Goal: Task Accomplishment & Management: Complete application form

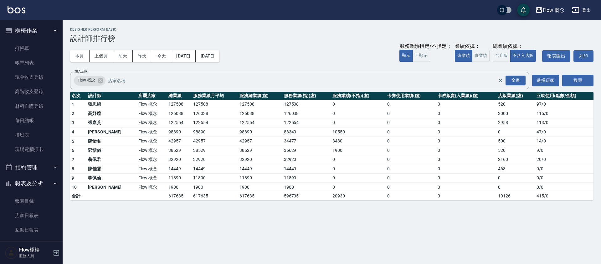
scroll to position [96, 0]
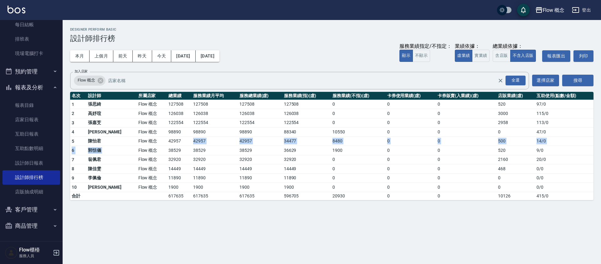
drag, startPoint x: 125, startPoint y: 147, endPoint x: 164, endPoint y: 141, distance: 39.9
click at [164, 141] on tbody "1 [PERSON_NAME]Flow 概念 127508 127508 127508 127508 0 0 0 520 97 / 0 2 [PERSON_N…" at bounding box center [331, 150] width 523 height 100
click at [167, 141] on td "42957" at bounding box center [179, 141] width 25 height 9
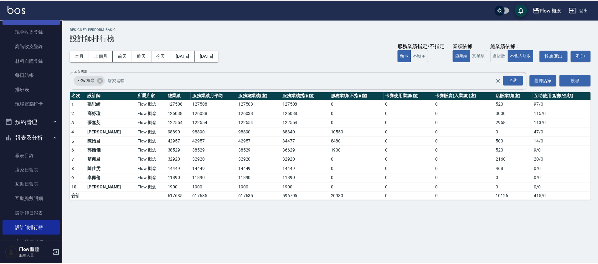
scroll to position [0, 0]
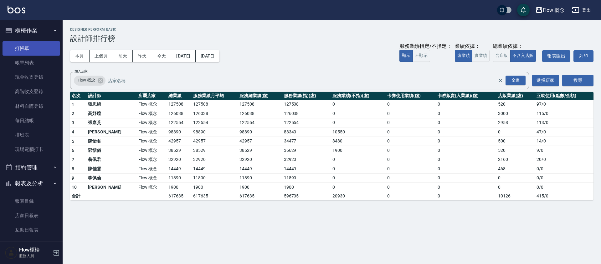
click at [53, 44] on link "打帳單" at bounding box center [32, 48] width 58 height 14
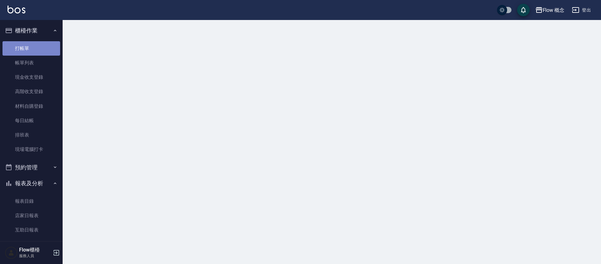
click at [53, 44] on link "打帳單" at bounding box center [32, 48] width 58 height 14
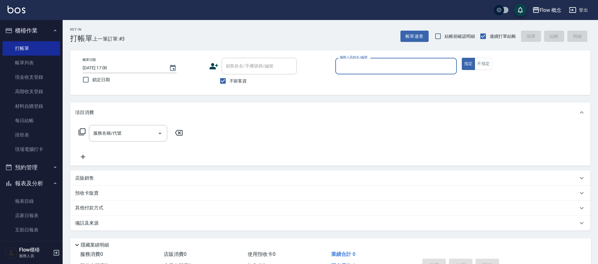
click at [368, 73] on div "服務人員姓名/編號" at bounding box center [395, 66] width 121 height 17
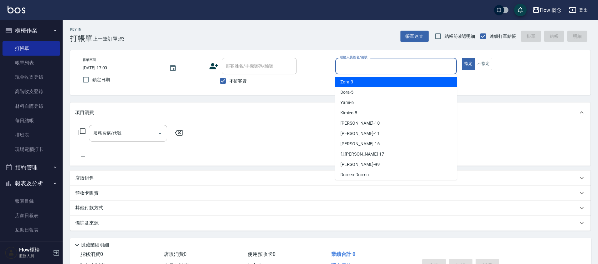
click at [368, 73] on div "服務人員姓名/編號" at bounding box center [395, 66] width 121 height 17
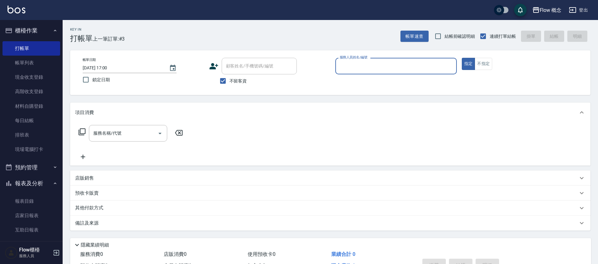
click at [353, 62] on input "服務人員姓名/編號" at bounding box center [396, 66] width 116 height 11
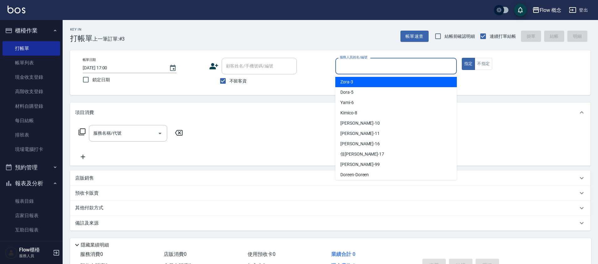
click at [353, 62] on input "服務人員姓名/編號" at bounding box center [396, 66] width 116 height 11
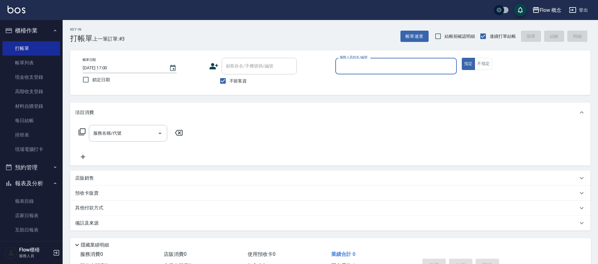
click at [353, 62] on input "服務人員姓名/編號" at bounding box center [396, 66] width 116 height 11
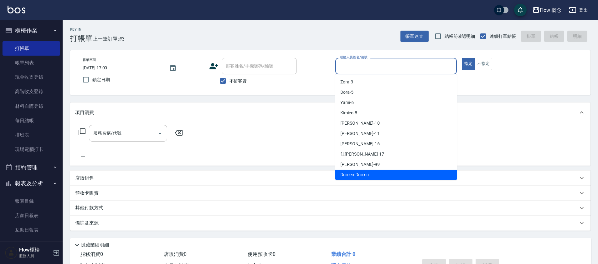
click at [361, 178] on span "Doreen -Doreen" at bounding box center [354, 175] width 28 height 7
type input "Doreen-Doreen"
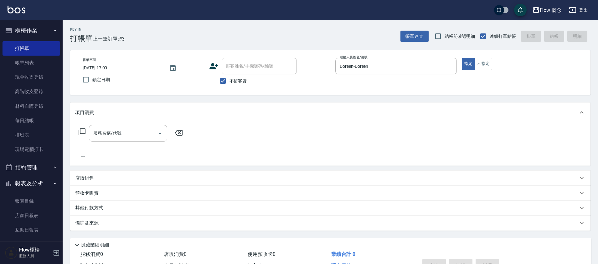
click at [94, 151] on div "服務名稱/代號 服務名稱/代號" at bounding box center [130, 143] width 111 height 36
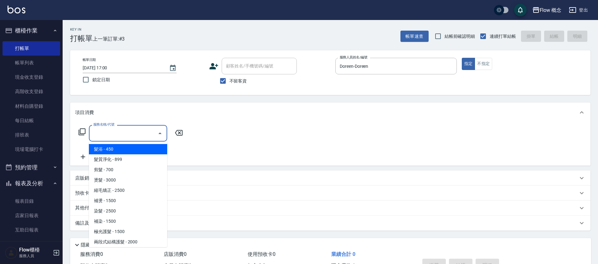
click at [111, 137] on input "服務名稱/代號" at bounding box center [123, 133] width 63 height 11
type input "1"
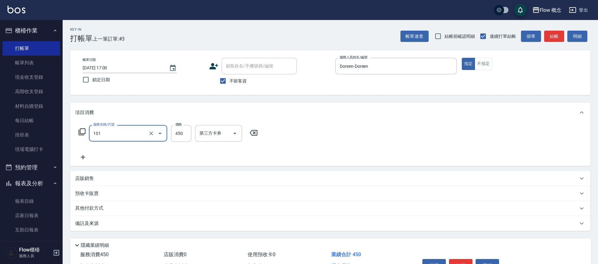
type input "髮浴 (101)"
click at [456, 126] on div "服務名稱/代號 髮浴 (101) 服務名稱/代號 價格 450 價格 洗-1 洗-1 技術協助-1 技術協助-1 第三方卡券 第三方卡券" at bounding box center [330, 145] width 520 height 44
click at [172, 138] on input "450" at bounding box center [181, 133] width 20 height 17
type input "400"
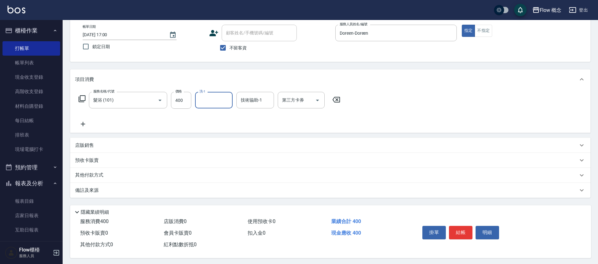
scroll to position [38, 0]
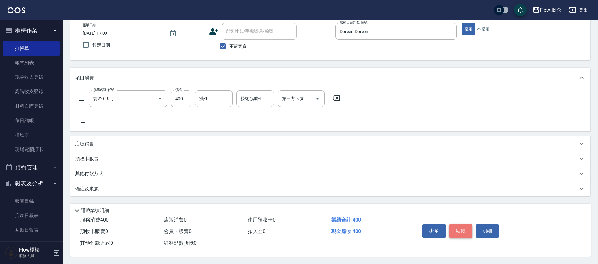
click at [461, 225] on button "結帳" at bounding box center [460, 231] width 23 height 13
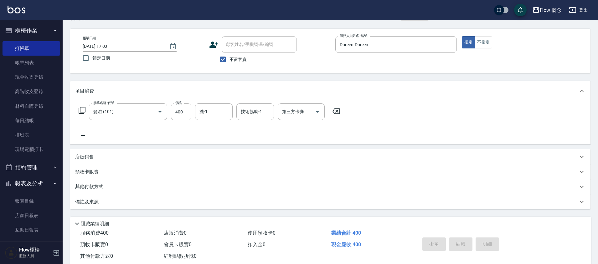
scroll to position [0, 0]
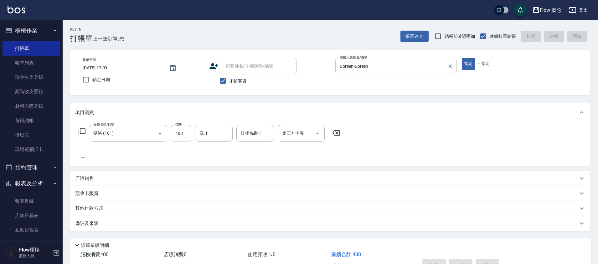
type input "[DATE] 17:02"
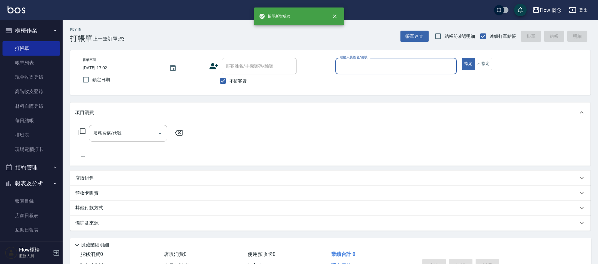
click at [383, 72] on div "服務人員姓名/編號" at bounding box center [395, 66] width 121 height 17
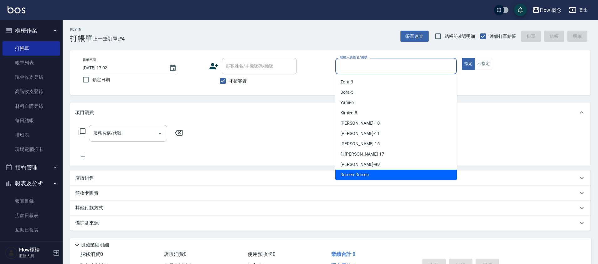
click at [363, 175] on span "Doreen -Doreen" at bounding box center [354, 175] width 28 height 7
type input "Doreen-Doreen"
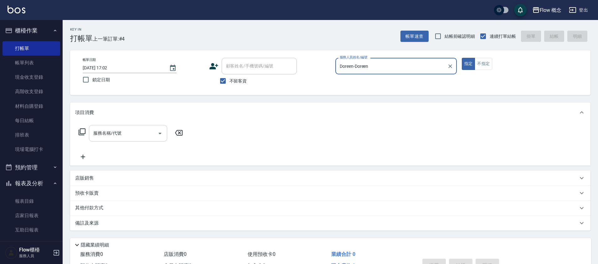
click at [117, 141] on div "服務名稱/代號" at bounding box center [128, 133] width 78 height 17
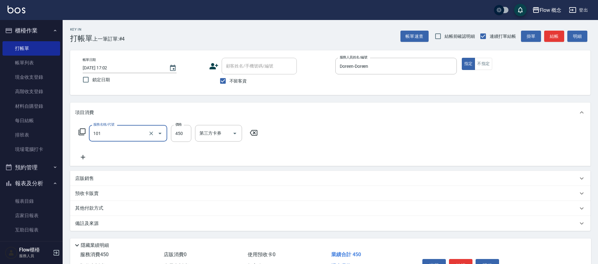
type input "髮浴 (101)"
type input "500"
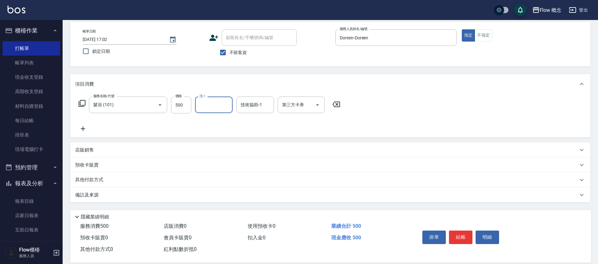
scroll to position [38, 0]
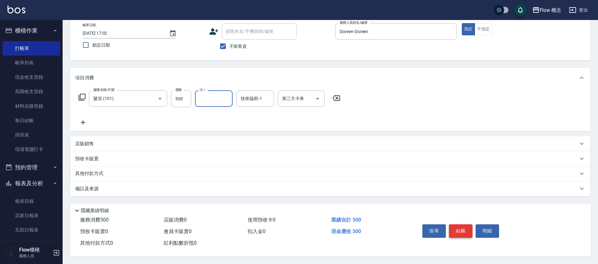
click at [465, 227] on button "結帳" at bounding box center [460, 231] width 23 height 13
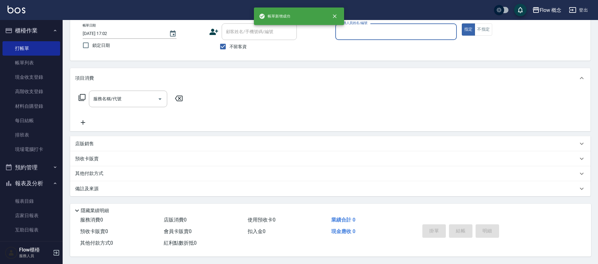
scroll to position [36, 0]
click at [371, 36] on div "服務人員姓名/編號" at bounding box center [395, 31] width 121 height 17
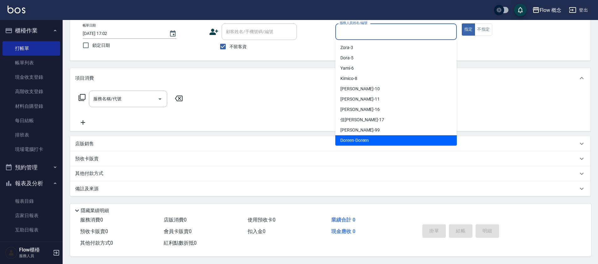
click at [362, 140] on span "Doreen -Doreen" at bounding box center [354, 140] width 28 height 7
type input "Doreen-Doreen"
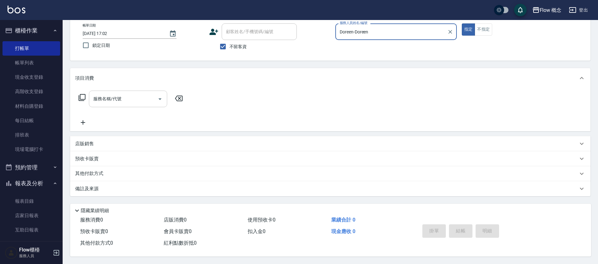
click at [90, 99] on div "服務名稱/代號" at bounding box center [128, 99] width 78 height 17
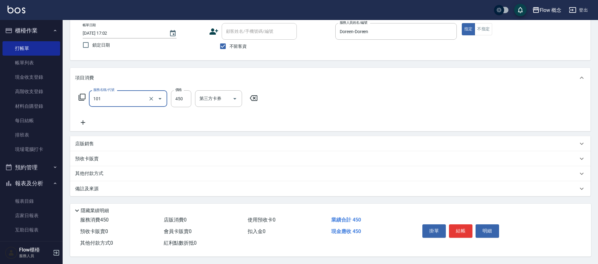
type input "髮浴 (101)"
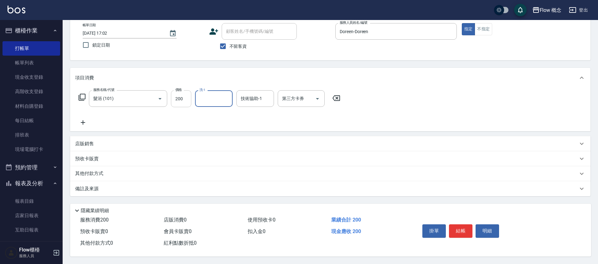
click at [189, 101] on input "200" at bounding box center [181, 98] width 20 height 17
type input "2000"
type input "Zora-3"
click at [456, 231] on button "結帳" at bounding box center [460, 231] width 23 height 13
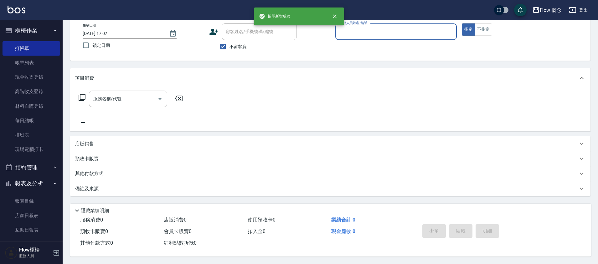
click at [395, 34] on input "服務人員姓名/編號" at bounding box center [396, 31] width 116 height 11
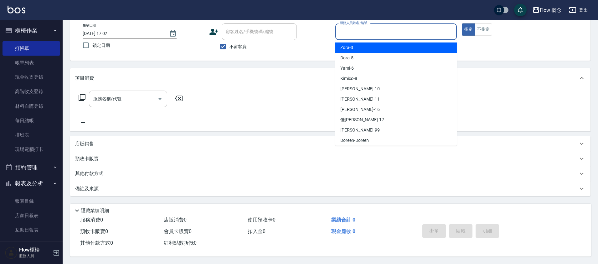
click at [365, 40] on ul "Zora -3 Dora -5 Yami -6 Kimico -8 Rita -10 恬恬 -11 亭萱 -16 佳蒨 -17 阿肯 -99 Doreen -…" at bounding box center [395, 93] width 121 height 106
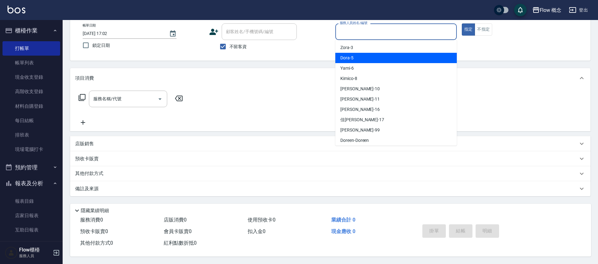
click at [365, 53] on div "Dora -5" at bounding box center [395, 58] width 121 height 10
click at [366, 35] on input "Dora-5" at bounding box center [391, 31] width 106 height 11
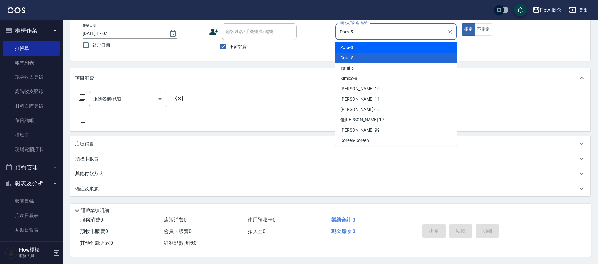
click at [369, 48] on div "Zora -3" at bounding box center [395, 48] width 121 height 10
type input "Zora-3"
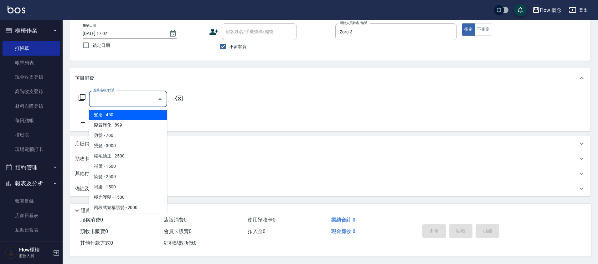
click at [151, 99] on input "服務名稱/代號" at bounding box center [123, 99] width 63 height 11
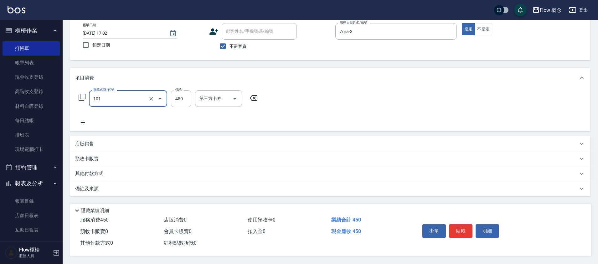
type input "髮浴 (101)"
type input "500"
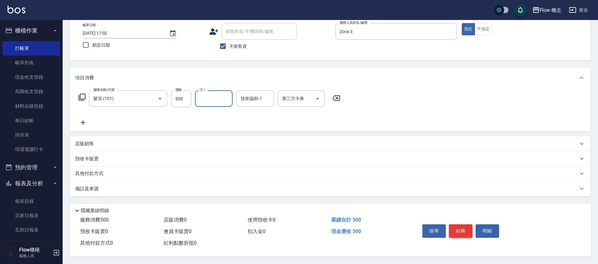
click at [457, 227] on button "結帳" at bounding box center [460, 231] width 23 height 13
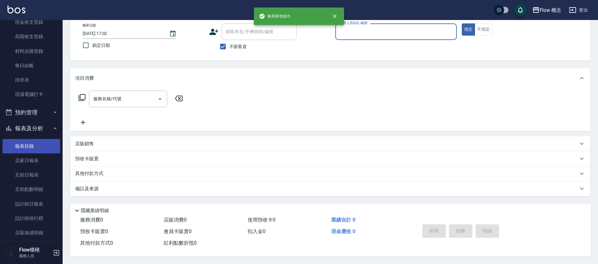
scroll to position [96, 0]
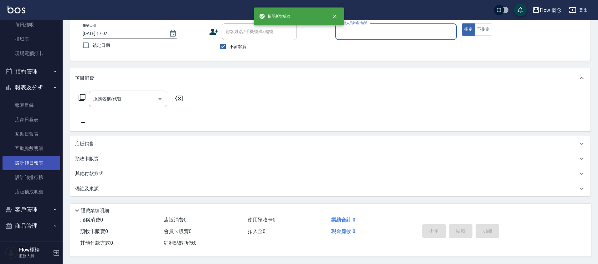
click at [38, 161] on link "設計師日報表" at bounding box center [32, 163] width 58 height 14
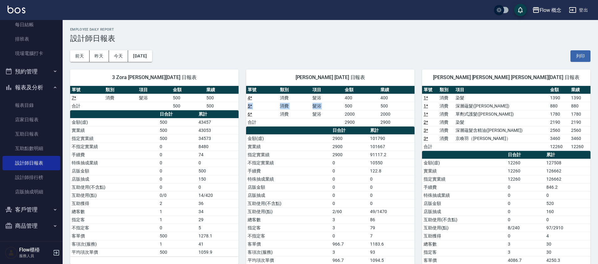
drag, startPoint x: 391, startPoint y: 101, endPoint x: 376, endPoint y: 102, distance: 14.7
click at [376, 102] on tbody "4 * 消費 髮浴 400 400 5 * 消費 髮浴 500 500 6 * 消費 髮浴 2000 2000 合計 2900 2900" at bounding box center [330, 110] width 168 height 33
click at [376, 102] on td "500" at bounding box center [361, 106] width 36 height 8
click at [377, 103] on td "500" at bounding box center [361, 106] width 36 height 8
click at [383, 119] on td "2900" at bounding box center [397, 122] width 36 height 8
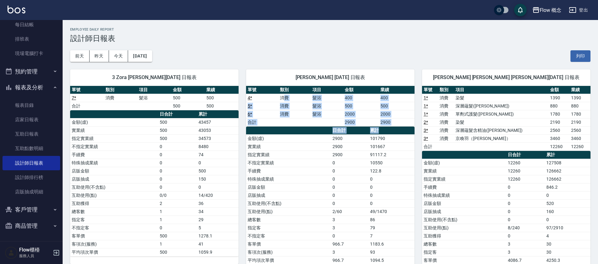
drag, startPoint x: 285, startPoint y: 98, endPoint x: 384, endPoint y: 130, distance: 103.8
click at [384, 130] on div "單號 類別 項目 金額 業績 4 * 消費 髮浴 400 400 5 * 消費 髮浴 500 500 6 * 消費 髮浴 2000 2000 合計 2900 …" at bounding box center [330, 175] width 168 height 179
click at [381, 149] on td "101667" at bounding box center [391, 147] width 46 height 8
click at [381, 164] on td "10550" at bounding box center [391, 163] width 46 height 8
click at [74, 99] on link "7 *" at bounding box center [74, 97] width 4 height 5
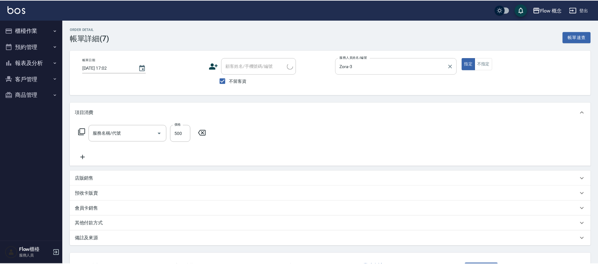
type input "[DATE] 17:02"
checkbox input "true"
type input "Zora-3"
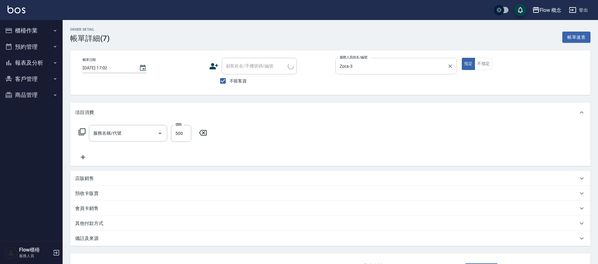
click at [425, 64] on input "Zora-3" at bounding box center [391, 66] width 106 height 11
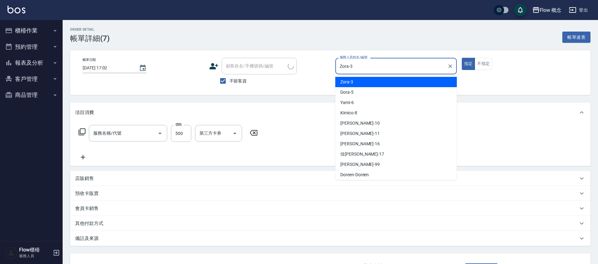
type input "髮浴 (101)"
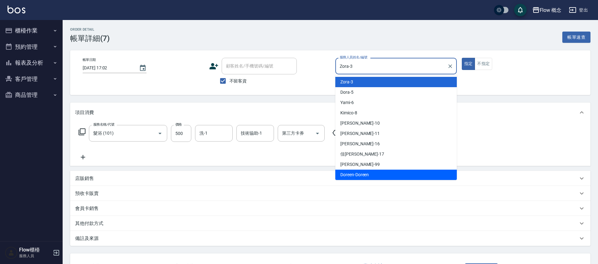
click at [373, 176] on div "Doreen -Doreen" at bounding box center [395, 175] width 121 height 10
type input "Doreen-Doreen"
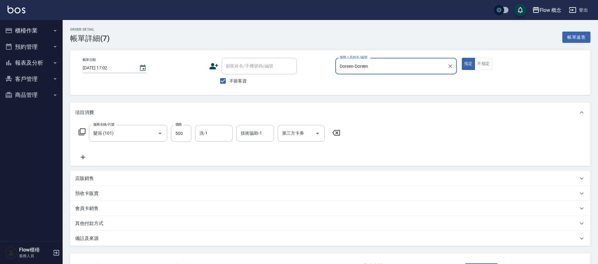
scroll to position [49, 0]
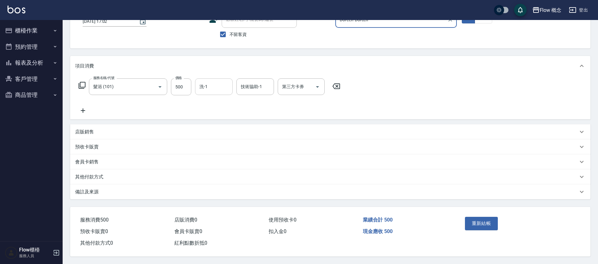
click at [224, 83] on input "洗-1" at bounding box center [214, 86] width 32 height 11
type input "Zora-3"
click at [486, 223] on button "重新結帳" at bounding box center [481, 223] width 33 height 13
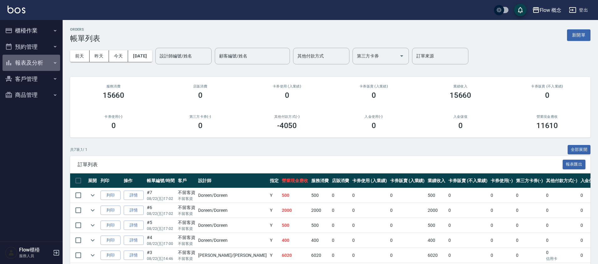
click at [46, 58] on button "報表及分析" at bounding box center [32, 63] width 58 height 16
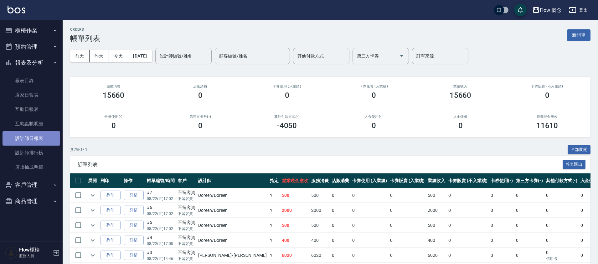
click at [44, 137] on link "設計師日報表" at bounding box center [32, 138] width 58 height 14
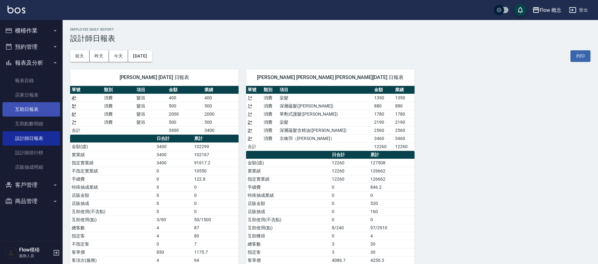
click at [48, 115] on link "互助日報表" at bounding box center [32, 109] width 58 height 14
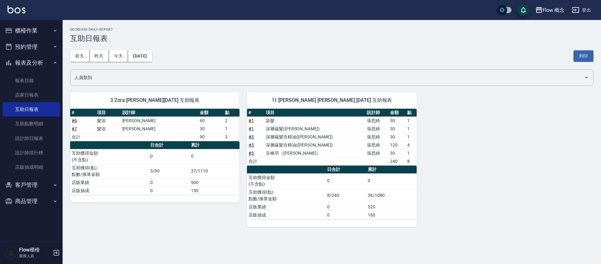
click at [23, 35] on button "櫃檯作業" at bounding box center [32, 31] width 58 height 16
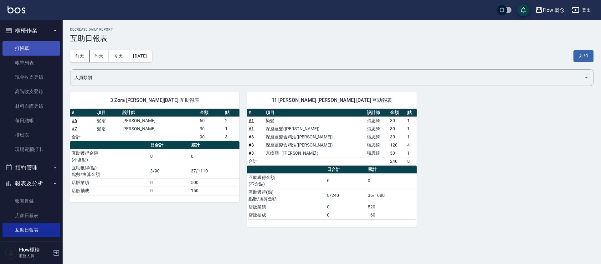
click at [28, 50] on link "打帳單" at bounding box center [32, 48] width 58 height 14
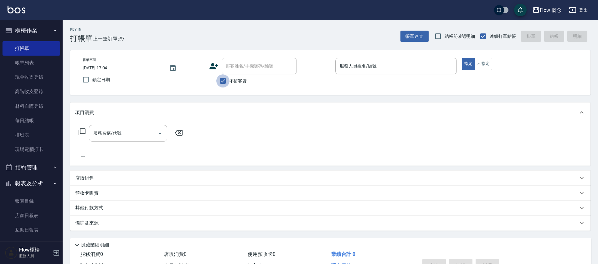
click at [223, 83] on input "不留客資" at bounding box center [222, 80] width 13 height 13
checkbox input "false"
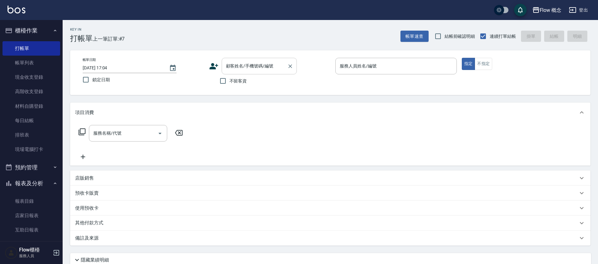
click at [247, 69] on input "顧客姓名/手機號碼/編號" at bounding box center [254, 66] width 60 height 11
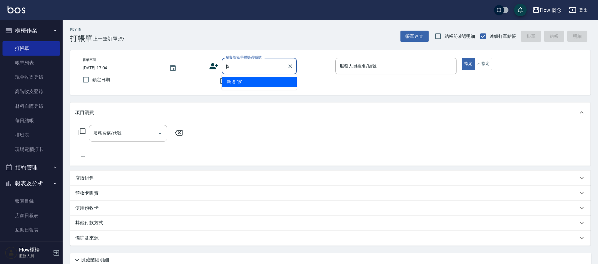
type input "j"
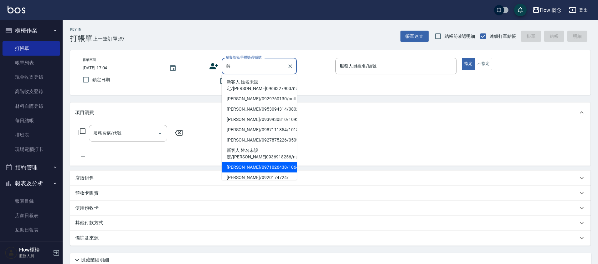
click at [262, 166] on li "[PERSON_NAME]/0971026438/106438" at bounding box center [259, 167] width 75 height 10
type input "[PERSON_NAME]/0971026438/106438"
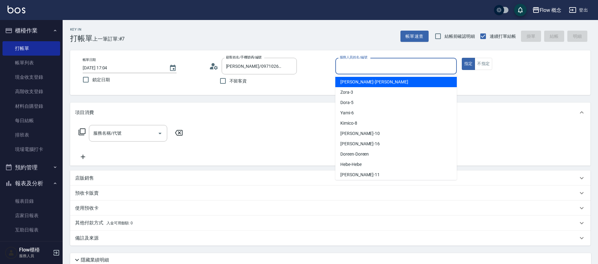
click at [379, 67] on input "服務人員姓名/編號" at bounding box center [396, 66] width 116 height 11
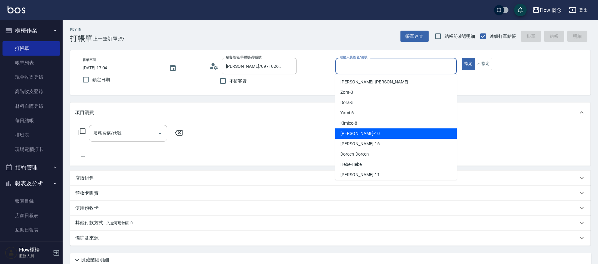
click at [351, 131] on span "[PERSON_NAME] -10" at bounding box center [359, 134] width 39 height 7
type input "[PERSON_NAME]-10"
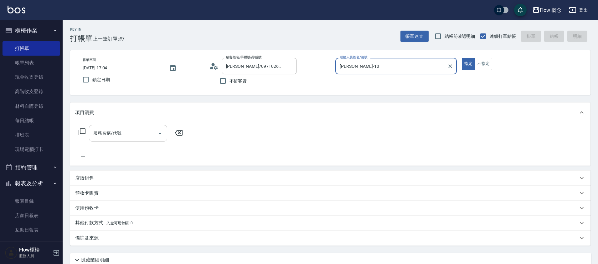
click at [121, 135] on input "服務名稱/代號" at bounding box center [123, 133] width 63 height 11
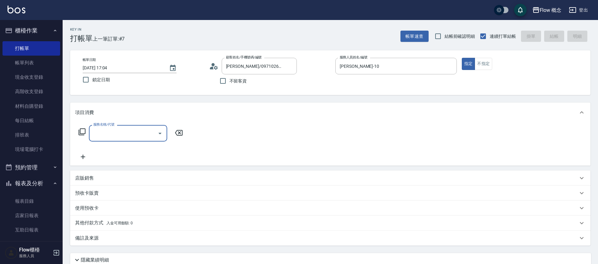
click at [121, 135] on input "服務名稱/代號" at bounding box center [123, 133] width 63 height 11
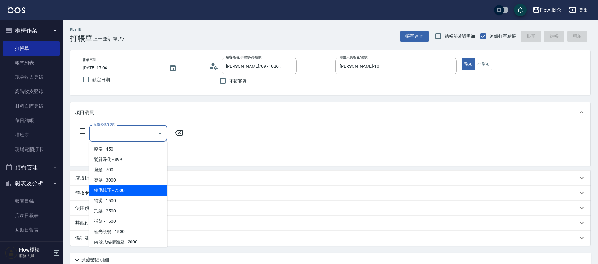
click at [120, 191] on span "縮毛矯正 - 2500" at bounding box center [128, 191] width 78 height 10
type input "縮毛矯正 (302)"
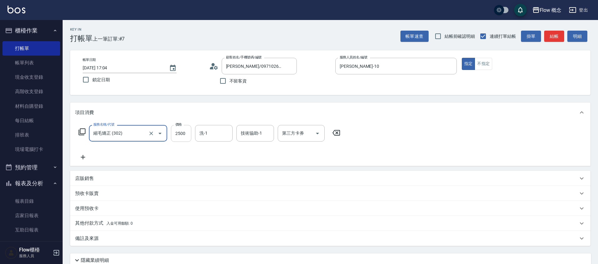
click at [178, 139] on input "2500" at bounding box center [181, 133] width 20 height 17
type input "2300"
type input "[PERSON_NAME]-11"
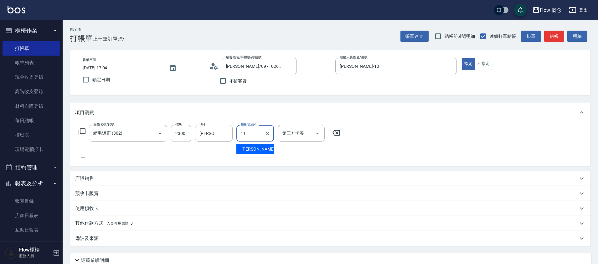
type input "[PERSON_NAME]-11"
click at [84, 158] on icon at bounding box center [83, 158] width 16 height 8
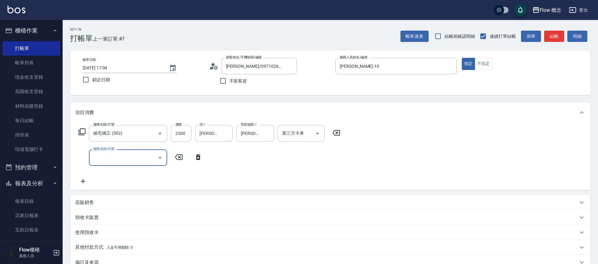
click at [101, 157] on input "服務名稱/代號" at bounding box center [123, 157] width 63 height 11
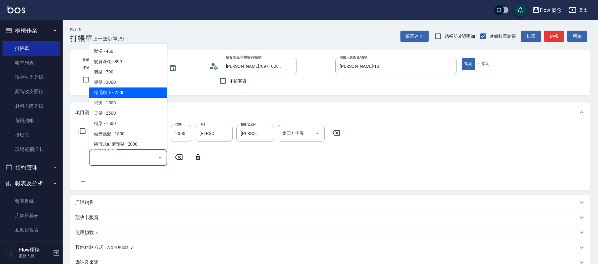
click at [100, 91] on span "縮毛矯正 - 2500" at bounding box center [128, 93] width 78 height 10
type input "縮毛矯正 (302)"
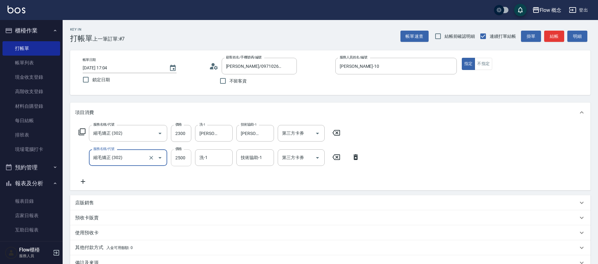
click at [178, 157] on input "2500" at bounding box center [181, 158] width 20 height 17
type input "1800"
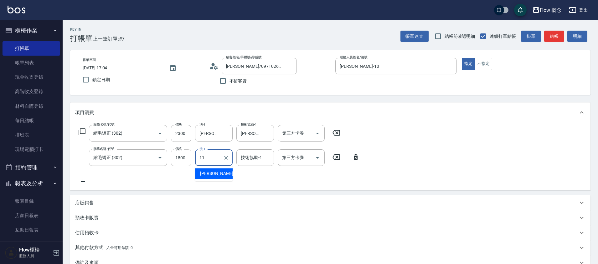
type input "[PERSON_NAME]-11"
click at [228, 160] on icon "Clear" at bounding box center [226, 158] width 6 height 6
click at [263, 160] on input "技術協助-1" at bounding box center [255, 157] width 32 height 11
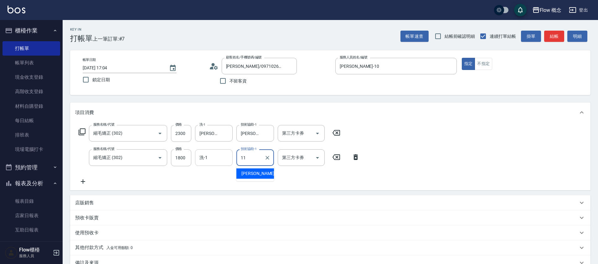
type input "[PERSON_NAME]-11"
click at [558, 36] on button "結帳" at bounding box center [554, 37] width 20 height 12
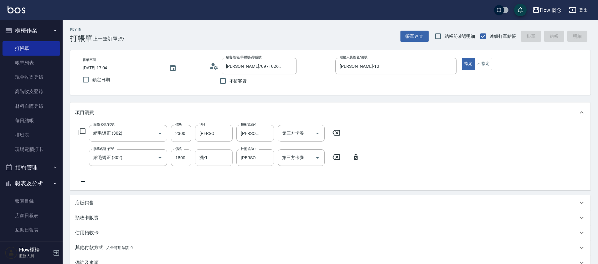
type input "[DATE] 17:35"
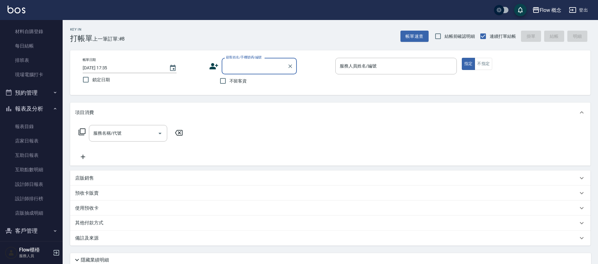
scroll to position [96, 0]
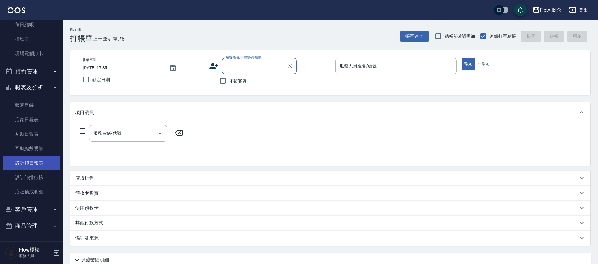
click at [38, 165] on link "設計師日報表" at bounding box center [32, 163] width 58 height 14
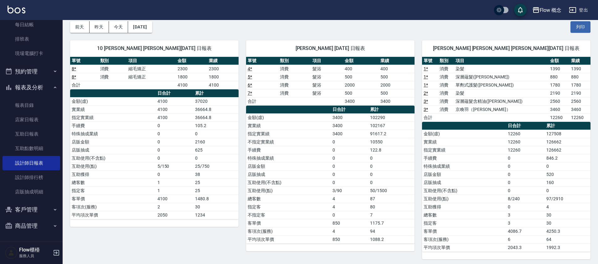
scroll to position [32, 0]
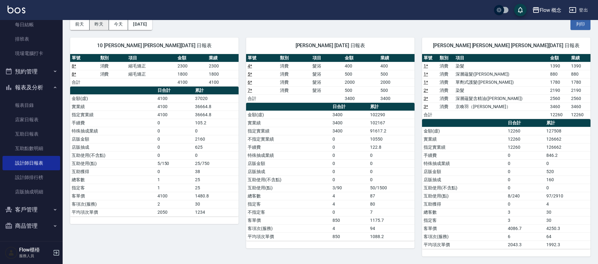
click at [97, 28] on button "昨天" at bounding box center [99, 24] width 19 height 12
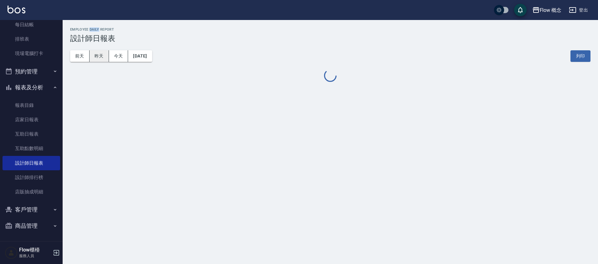
click at [97, 28] on h2 "Employee Daily Report" at bounding box center [330, 30] width 520 height 4
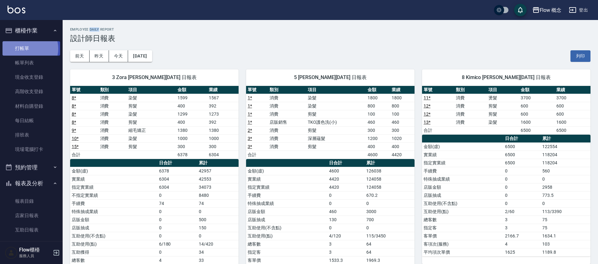
click at [28, 49] on link "打帳單" at bounding box center [32, 48] width 58 height 14
